Goal: Information Seeking & Learning: Understand process/instructions

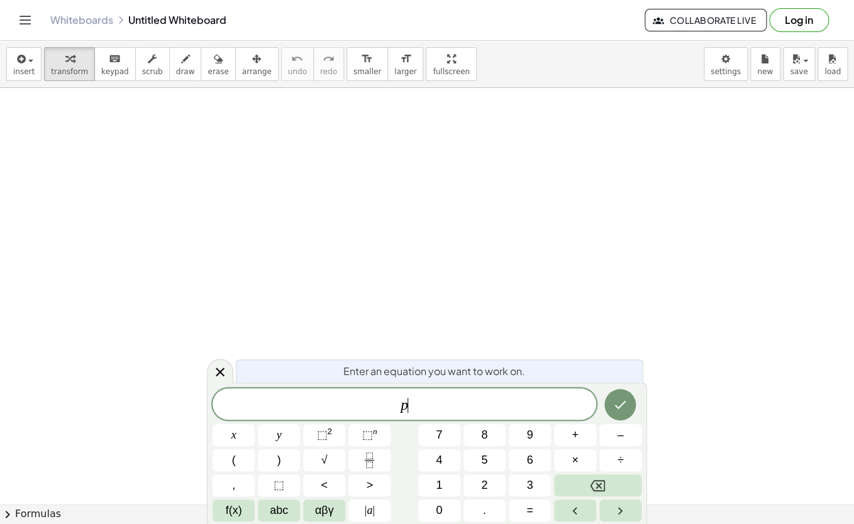
scroll to position [11, 0]
click at [473, 402] on span "p + 2 = 3 ( p − 3 ) ​" at bounding box center [405, 404] width 384 height 21
click at [621, 401] on icon "Done" at bounding box center [619, 403] width 15 height 15
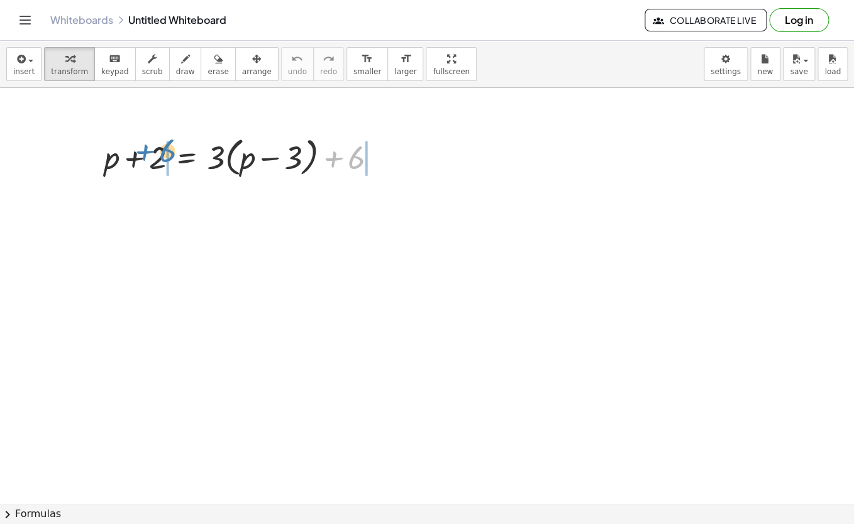
drag, startPoint x: 357, startPoint y: 158, endPoint x: 168, endPoint y: 152, distance: 188.7
click at [186, 158] on div "+ 6 + p + 2 = + · 3 · ( + p − 3 ) + 6" at bounding box center [186, 158] width 0 height 0
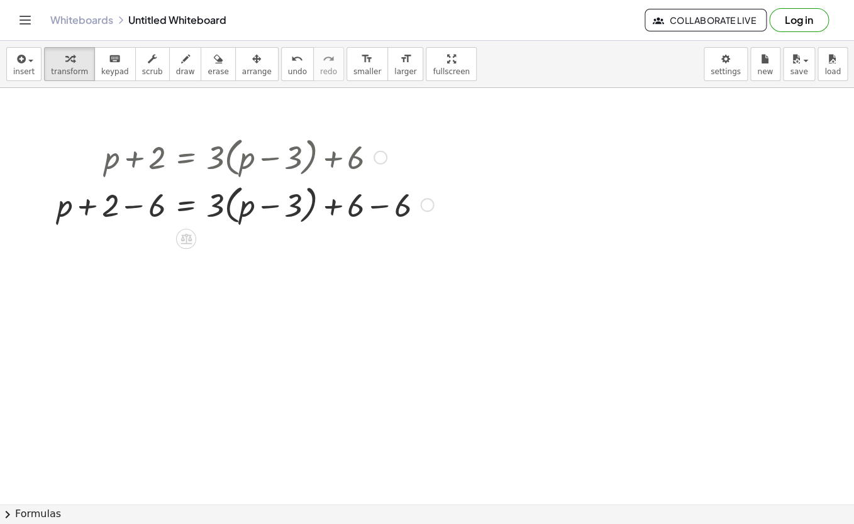
click at [131, 206] on div at bounding box center [245, 204] width 389 height 48
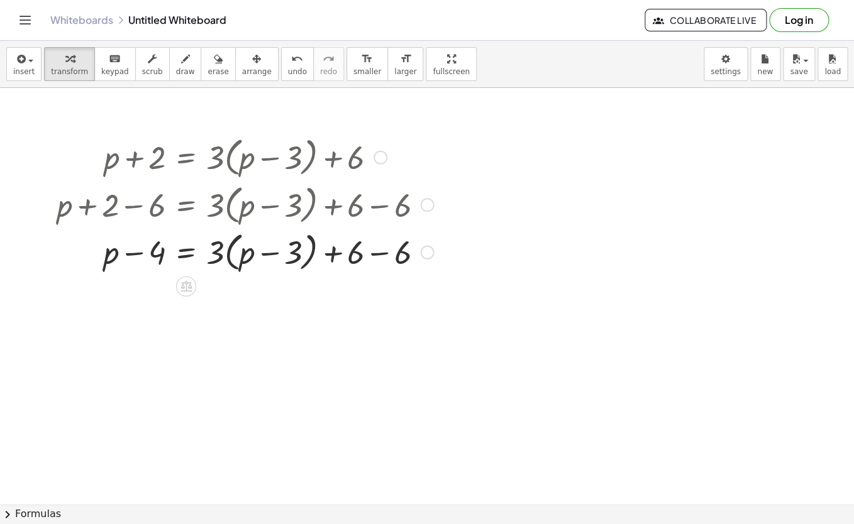
click at [380, 255] on div at bounding box center [245, 252] width 389 height 48
drag, startPoint x: 215, startPoint y: 248, endPoint x: 245, endPoint y: 251, distance: 29.7
click at [245, 251] on div at bounding box center [245, 252] width 389 height 48
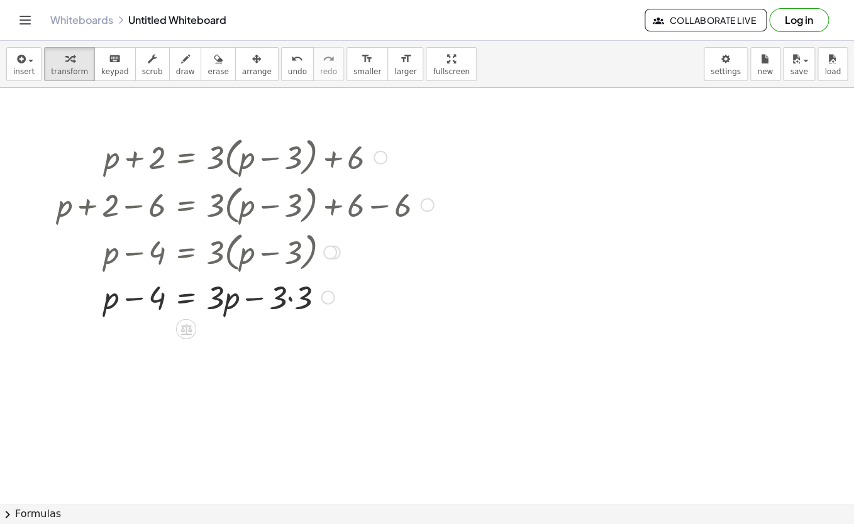
click at [291, 302] on div at bounding box center [245, 296] width 389 height 43
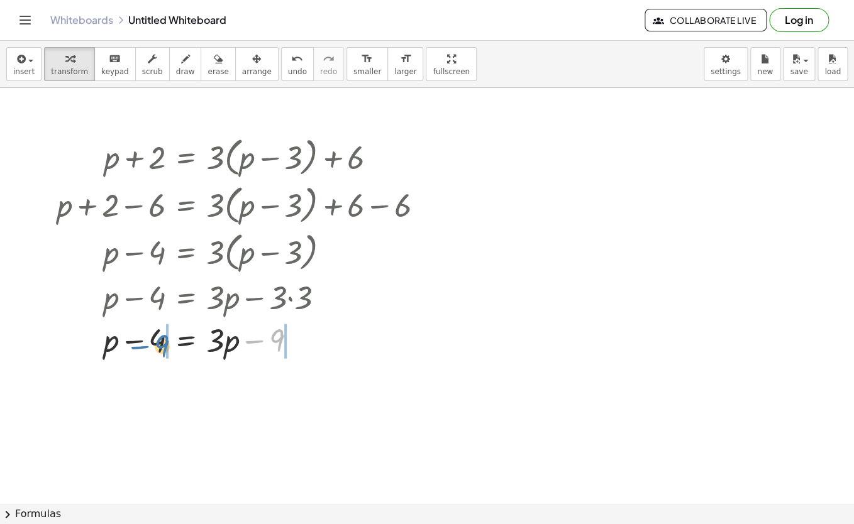
drag, startPoint x: 275, startPoint y: 344, endPoint x: 160, endPoint y: 350, distance: 115.2
click at [160, 350] on div at bounding box center [245, 339] width 389 height 43
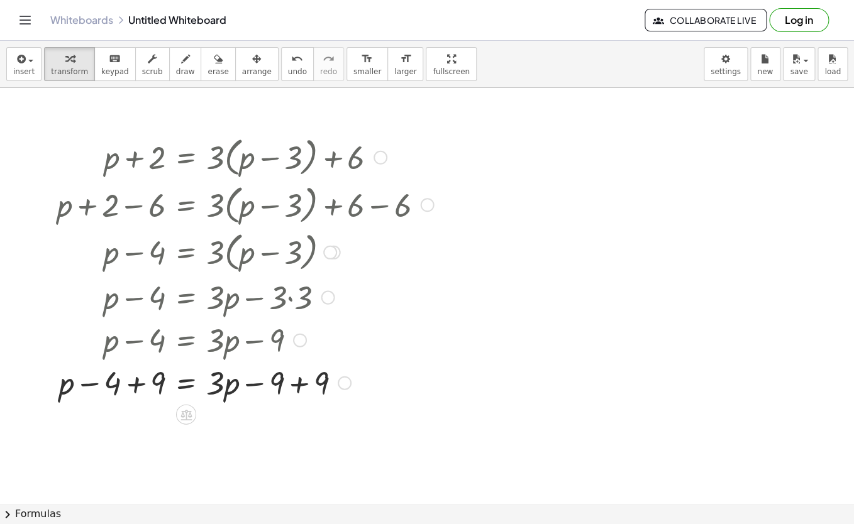
click at [137, 380] on div at bounding box center [245, 382] width 389 height 43
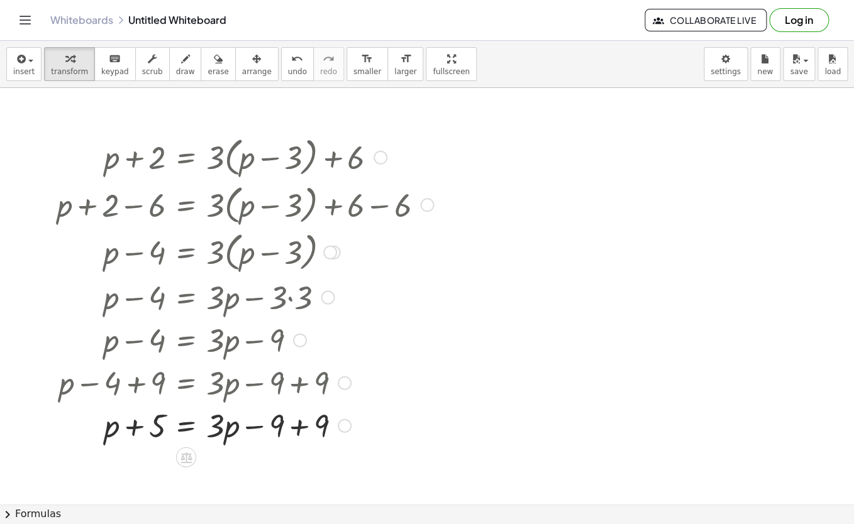
click at [296, 429] on div at bounding box center [245, 425] width 389 height 43
drag, startPoint x: 106, startPoint y: 435, endPoint x: 257, endPoint y: 438, distance: 150.3
click at [257, 438] on div at bounding box center [245, 425] width 389 height 43
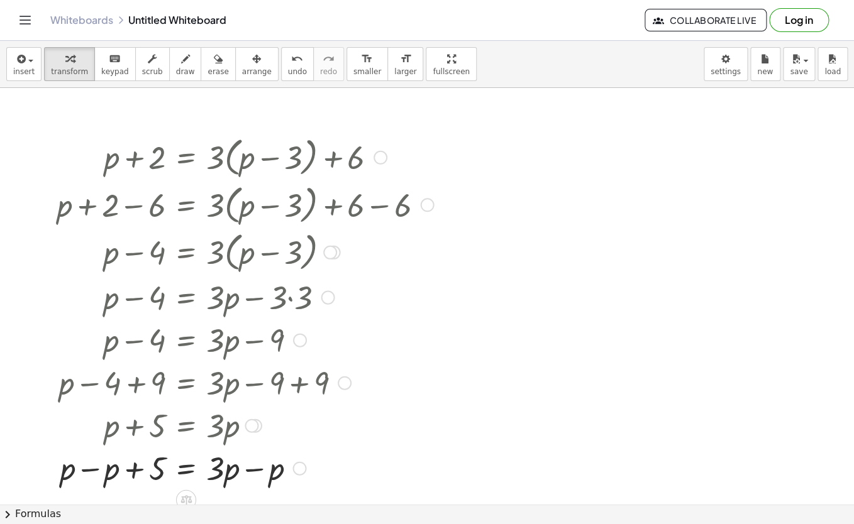
click at [91, 472] on div at bounding box center [245, 467] width 389 height 43
click at [248, 473] on div at bounding box center [245, 467] width 389 height 43
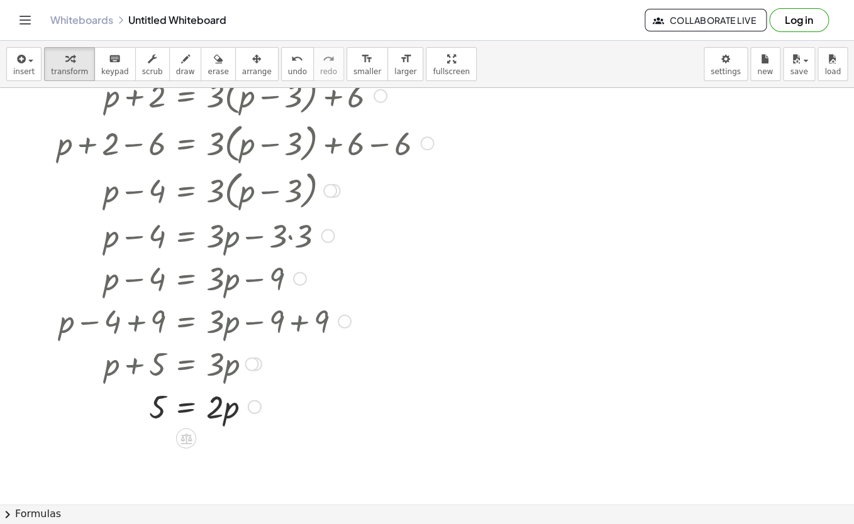
scroll to position [64, 0]
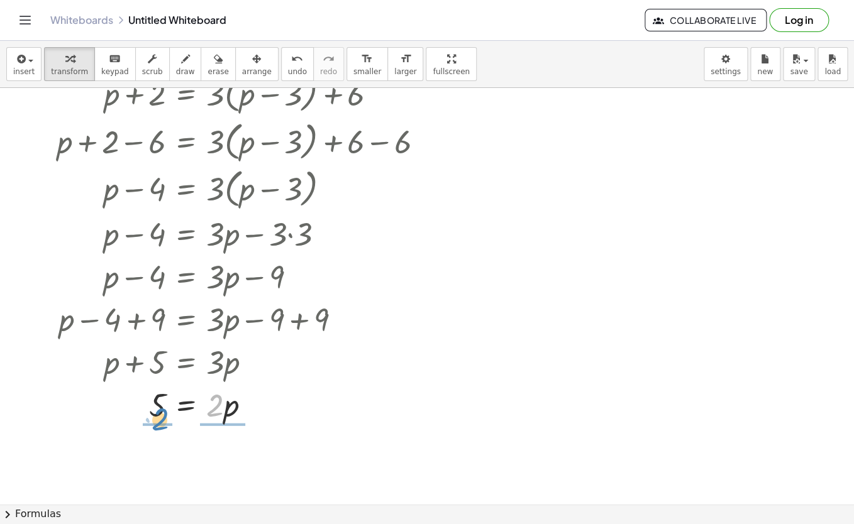
drag, startPoint x: 216, startPoint y: 416, endPoint x: 161, endPoint y: 429, distance: 57.0
click at [161, 429] on div "+ p + 2 = + · 3 · ( + p − 3 ) + 6 + p + 2 − 6 = + · 3 · ( + p − 3 ) + 6 − 6 + p…" at bounding box center [427, 482] width 854 height 914
click at [230, 456] on div at bounding box center [245, 457] width 389 height 63
